Goal: Transaction & Acquisition: Purchase product/service

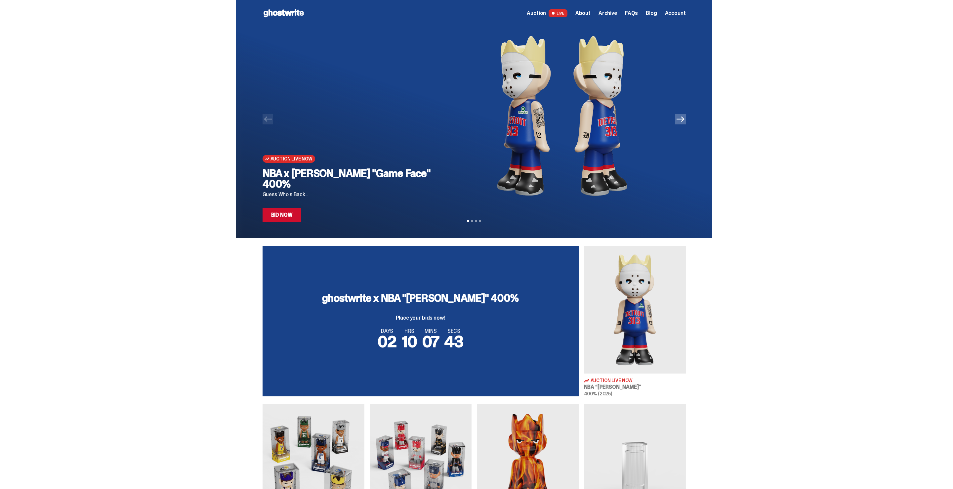
click at [290, 211] on link "Bid Now" at bounding box center [282, 215] width 39 height 15
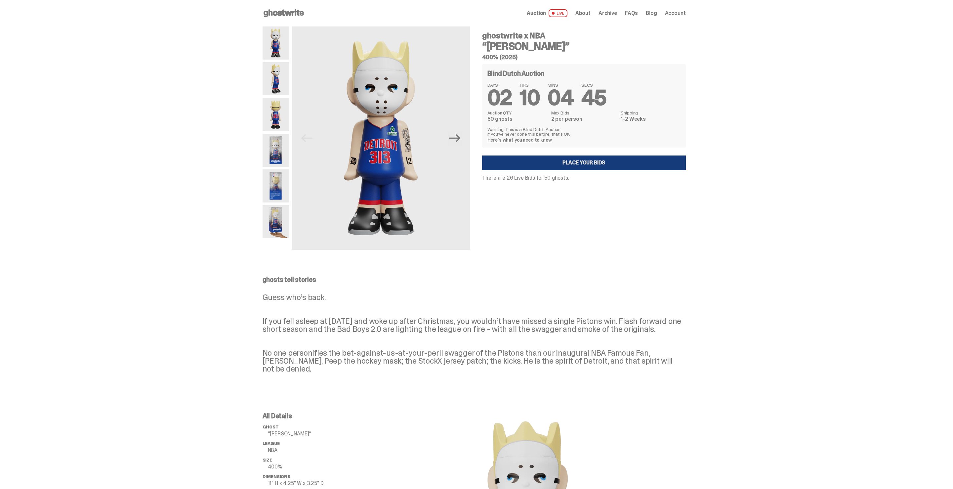
click at [527, 163] on link "Place your Bids" at bounding box center [584, 162] width 204 height 15
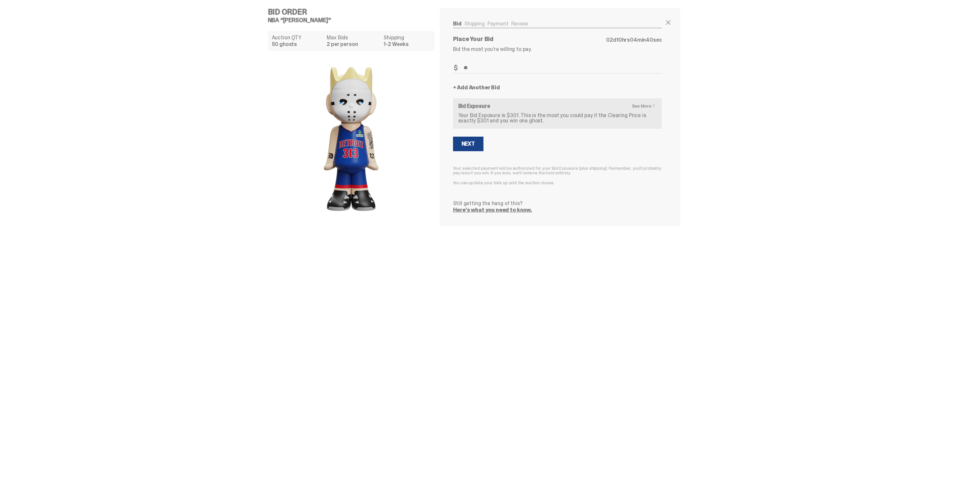
type input "*"
type input "***"
click at [464, 146] on button "Next" at bounding box center [468, 144] width 30 height 15
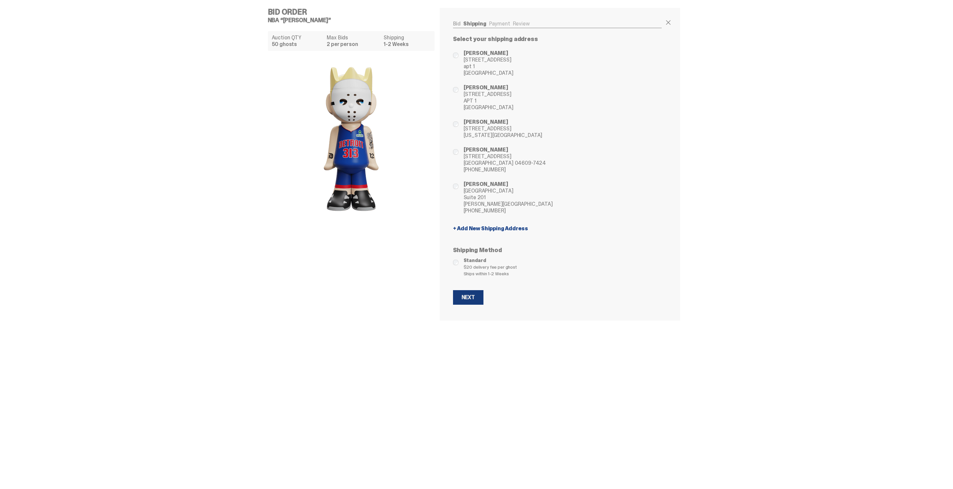
click at [464, 291] on button "Next" at bounding box center [468, 297] width 30 height 15
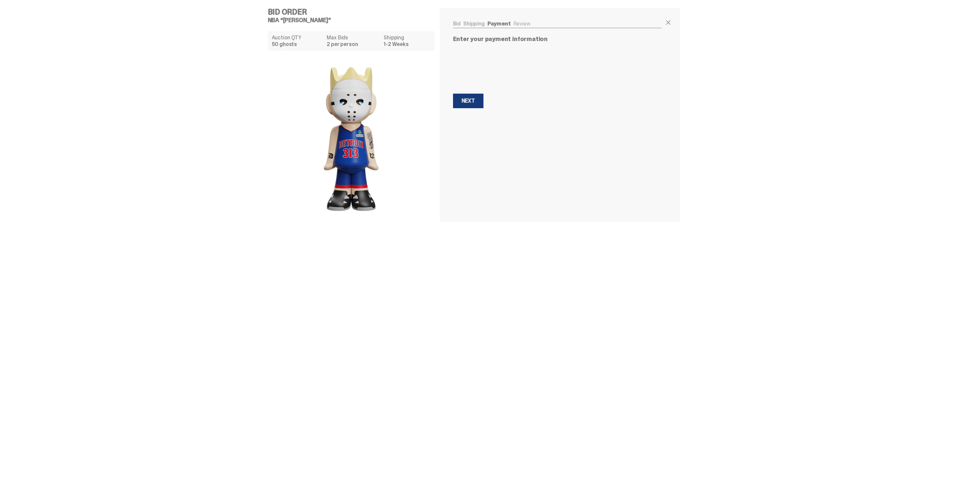
click at [465, 95] on button "Next Next" at bounding box center [468, 101] width 30 height 15
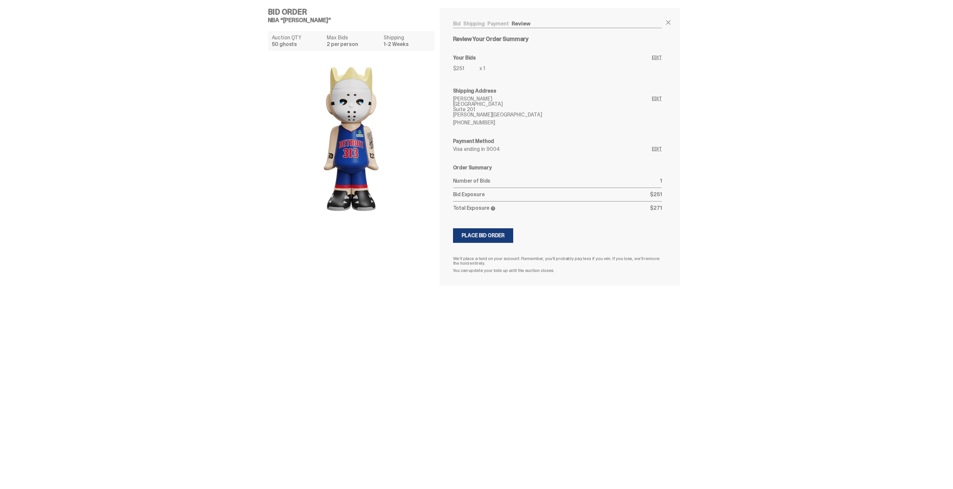
click at [487, 234] on div "Place Bid Order" at bounding box center [483, 235] width 43 height 5
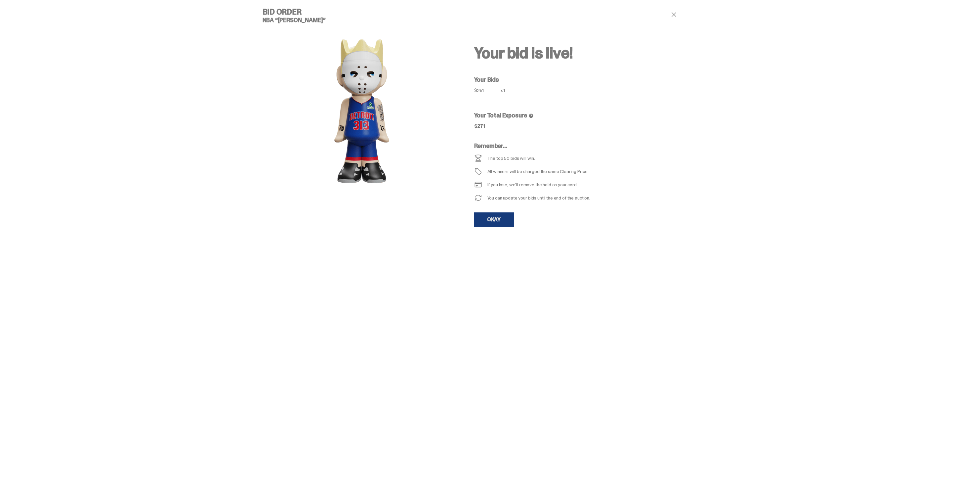
click at [497, 222] on link "OKAY" at bounding box center [494, 219] width 40 height 15
